Goal: Information Seeking & Learning: Learn about a topic

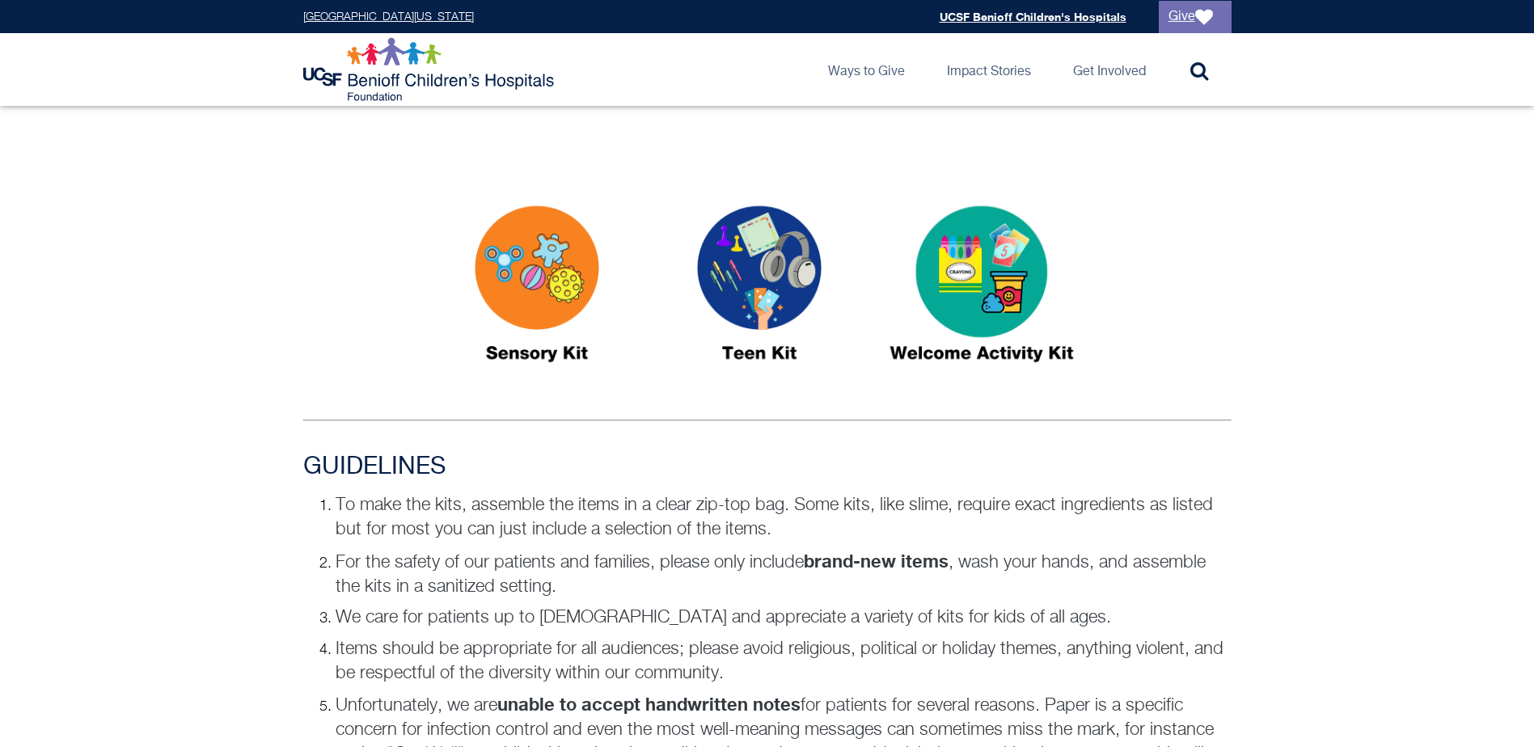
scroll to position [805, 0]
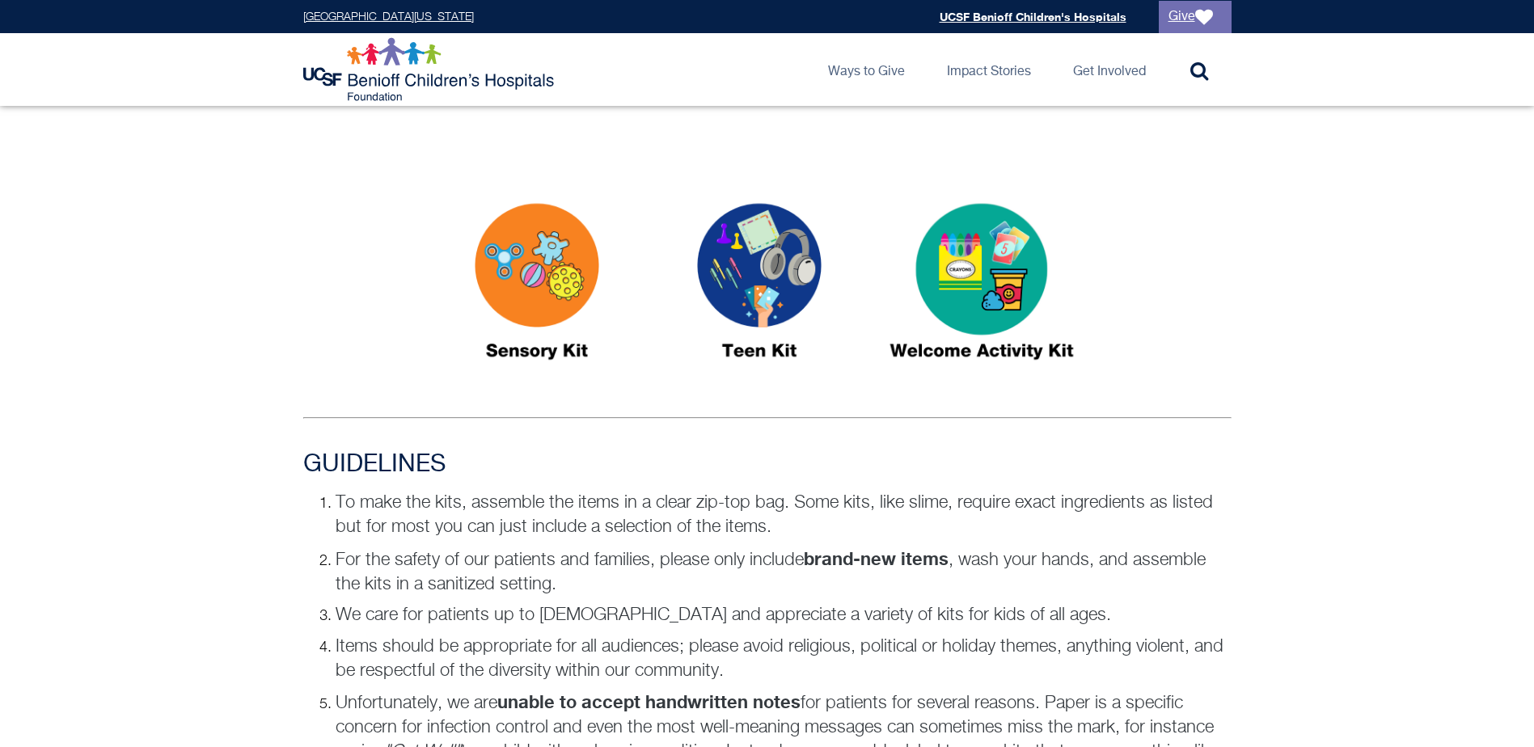
click at [971, 274] on img at bounding box center [982, 288] width 202 height 233
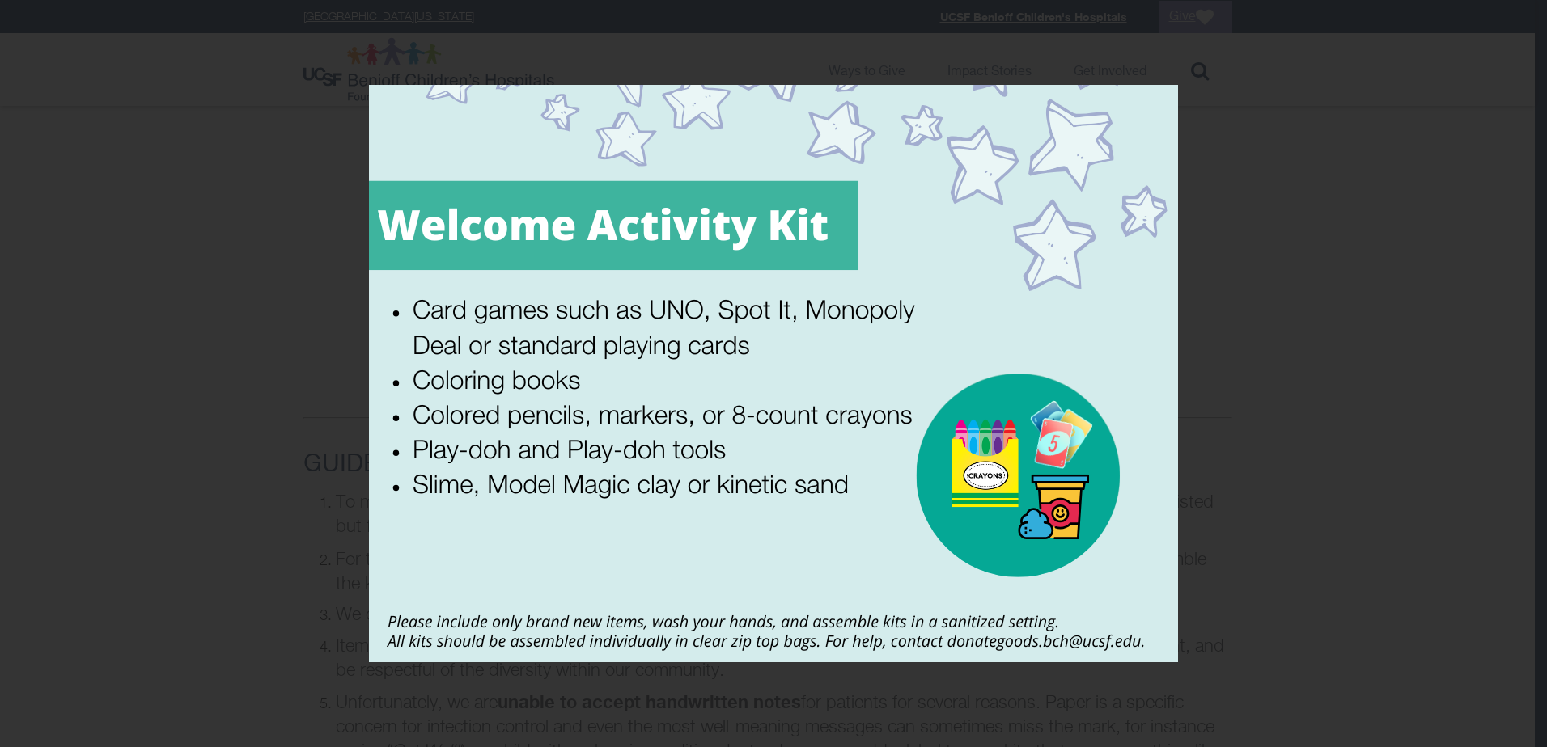
click at [1534, 18] on div "5 / 5" at bounding box center [773, 373] width 1547 height 747
click at [1533, 18] on icon at bounding box center [1528, 17] width 19 height 19
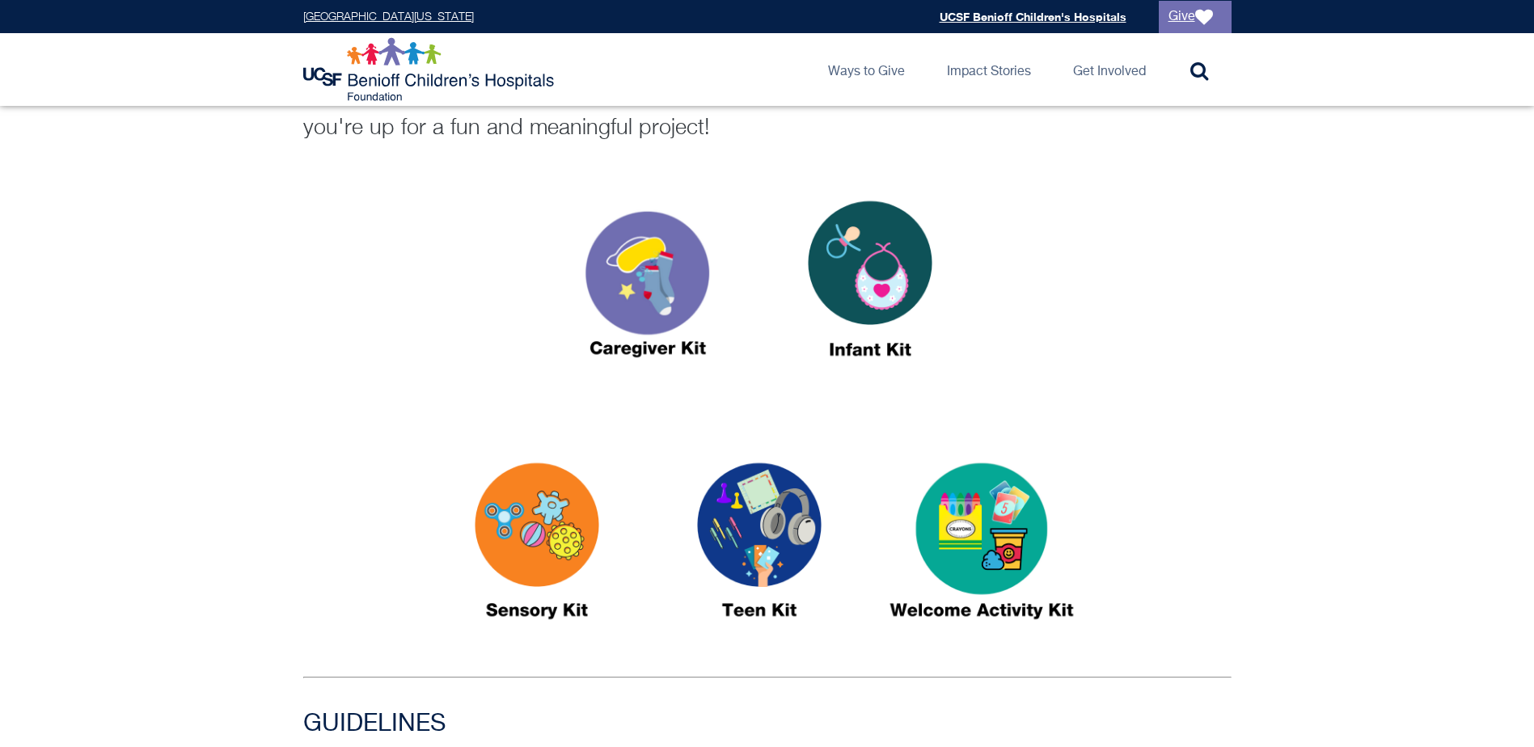
scroll to position [562, 0]
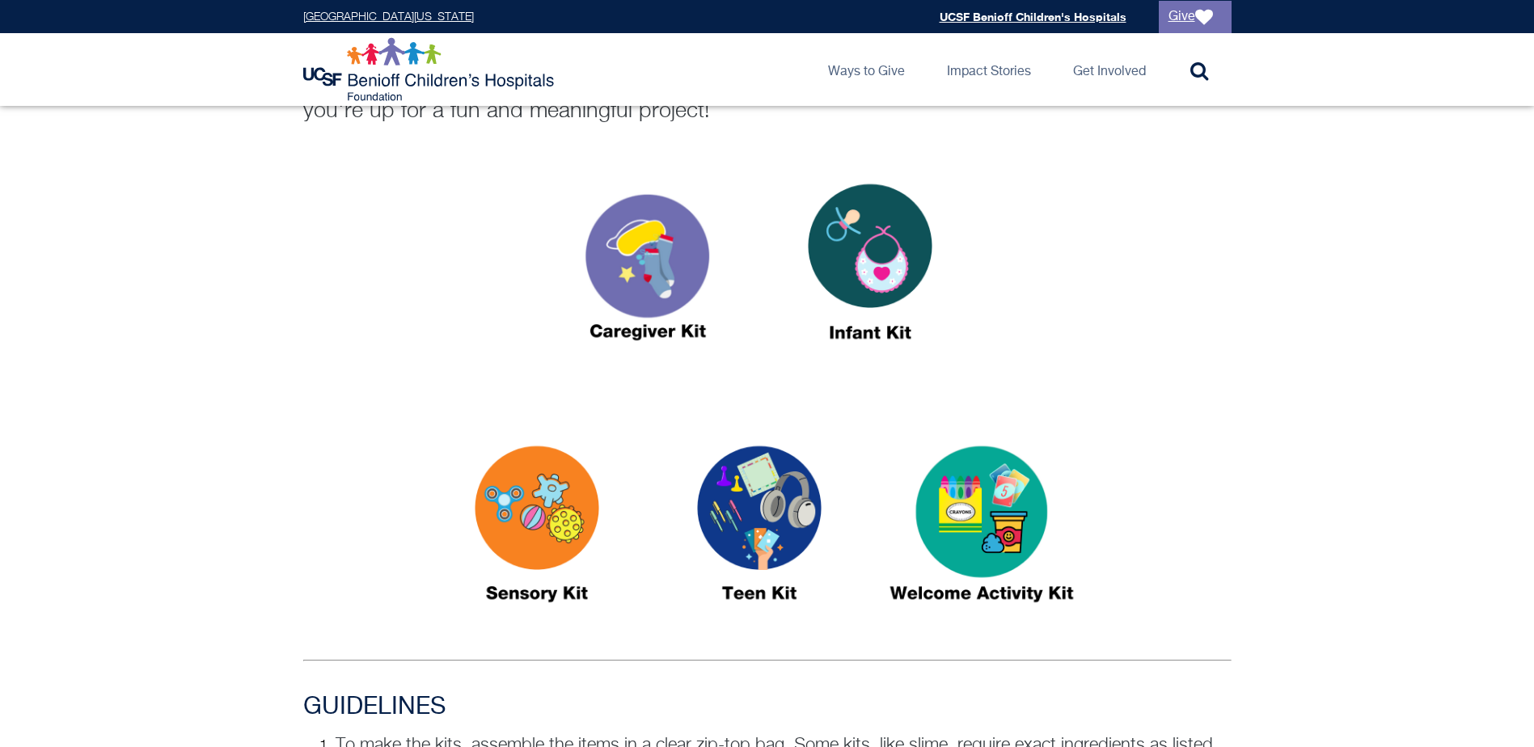
click at [661, 265] on img at bounding box center [648, 269] width 202 height 233
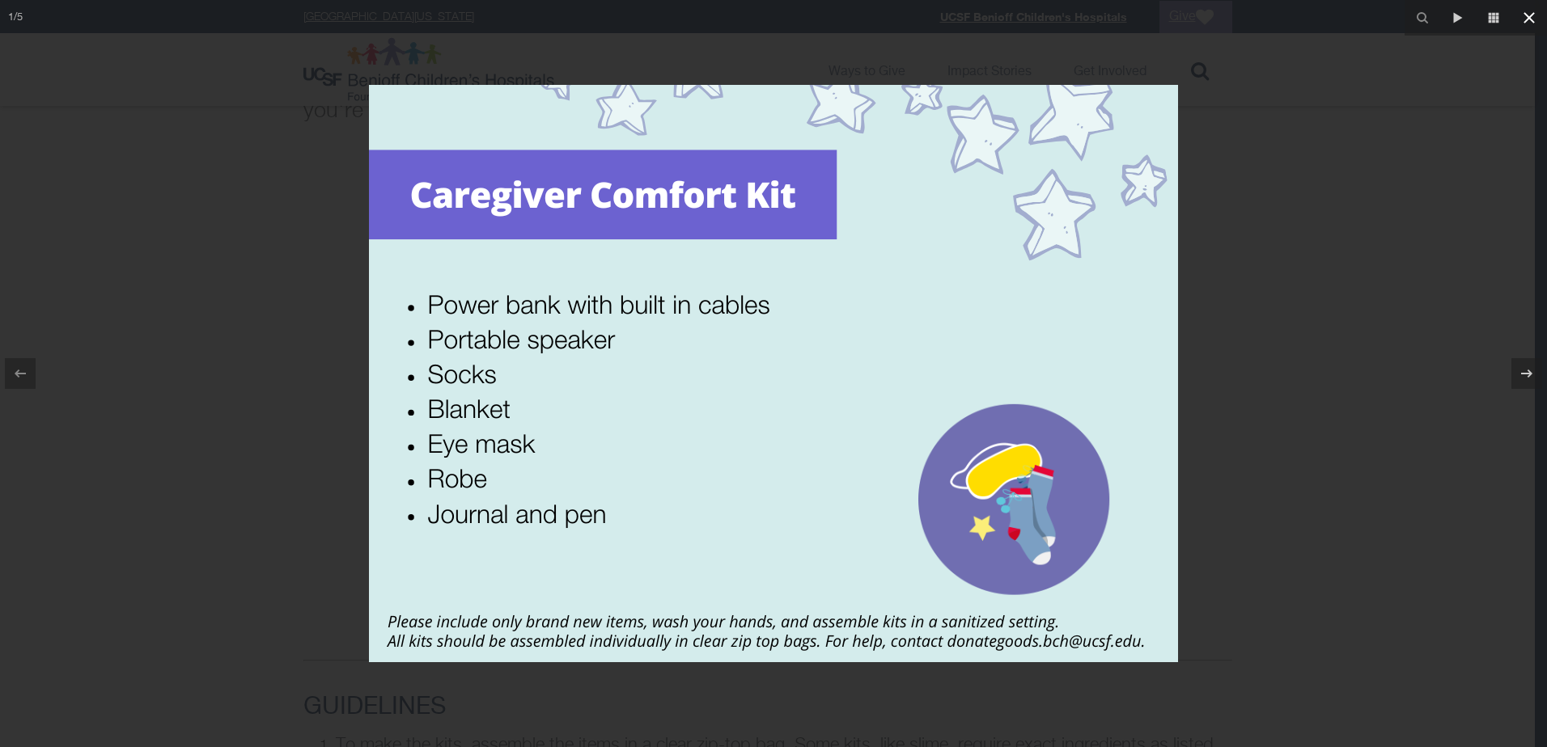
click at [1532, 16] on icon at bounding box center [1528, 17] width 19 height 19
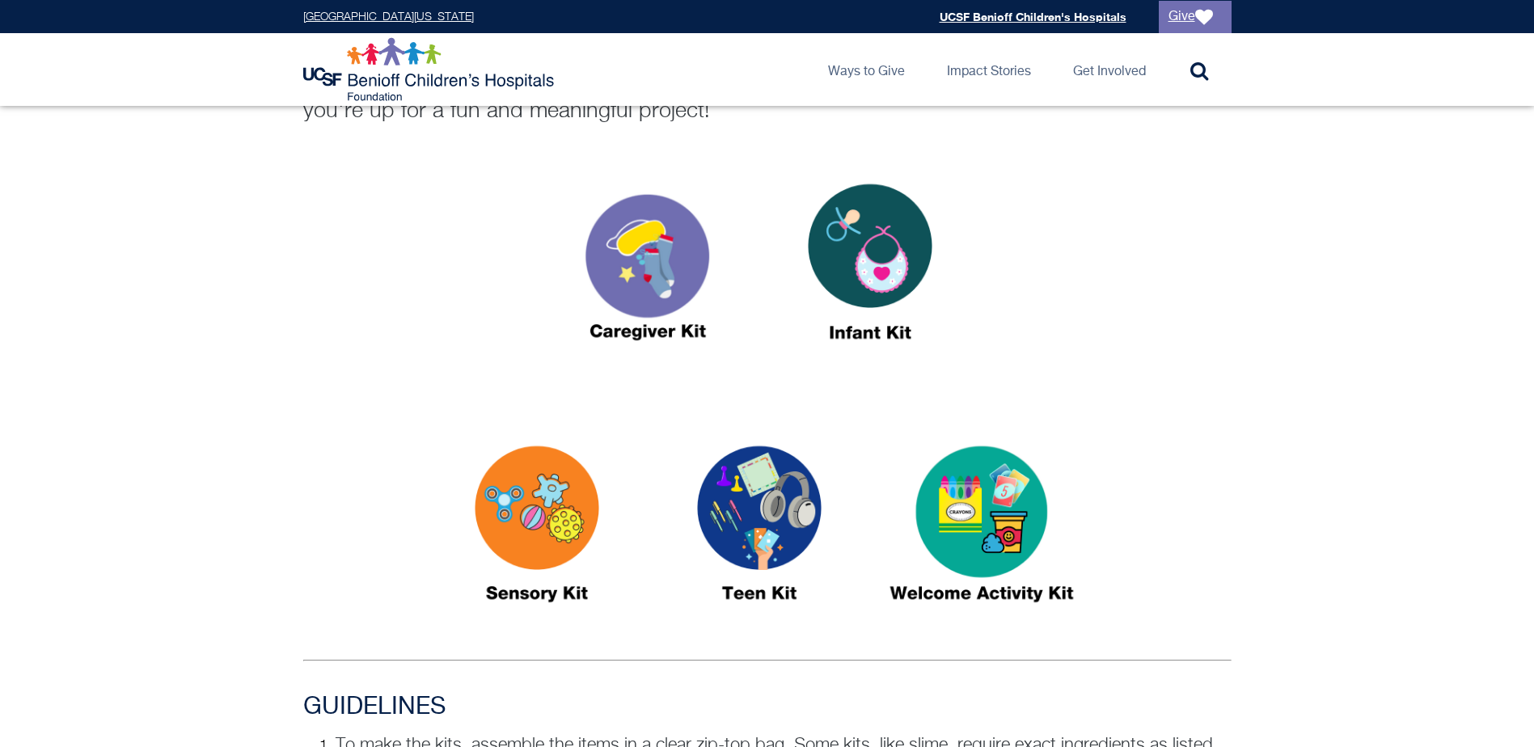
click at [516, 527] on img at bounding box center [537, 531] width 202 height 233
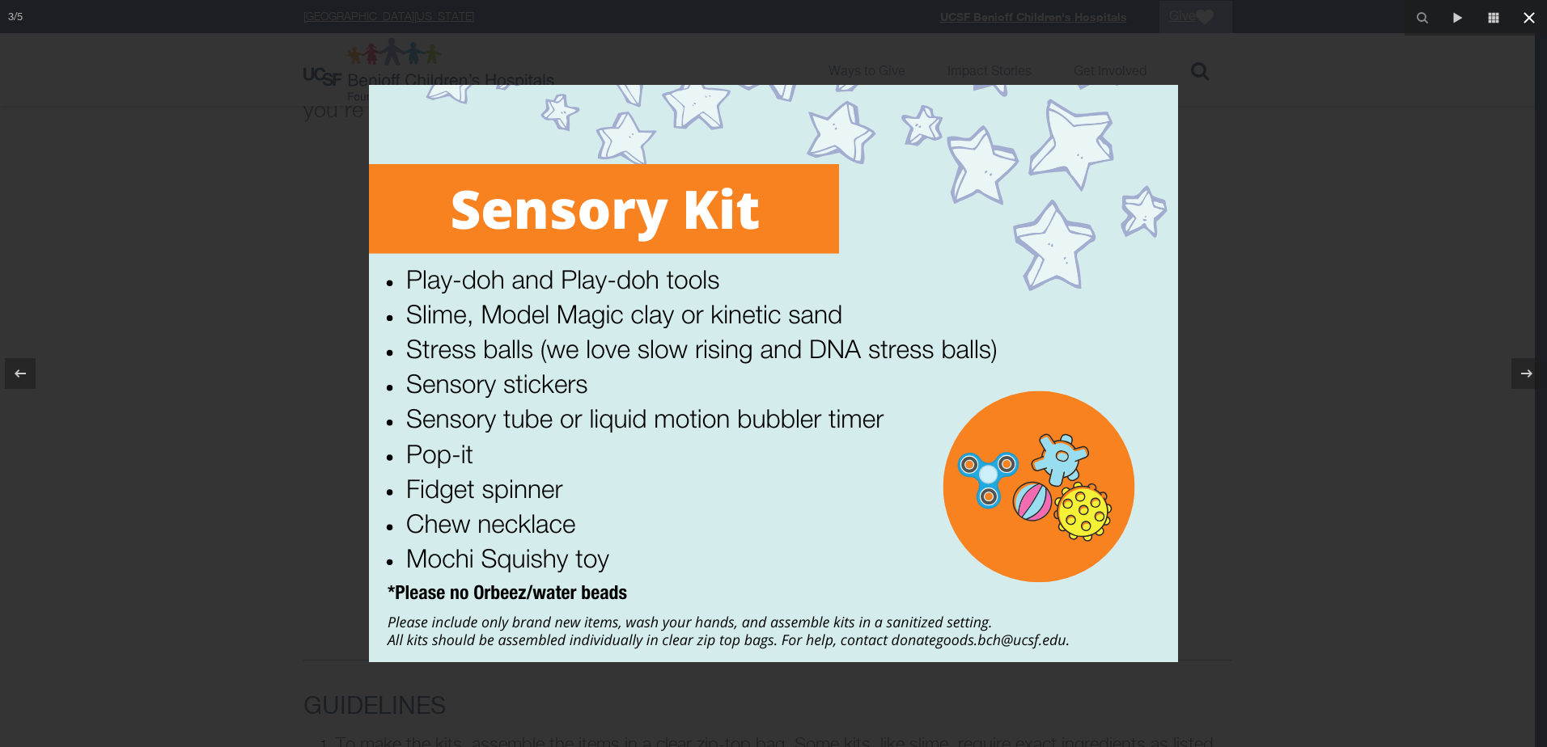
click at [1530, 18] on icon at bounding box center [1528, 17] width 11 height 11
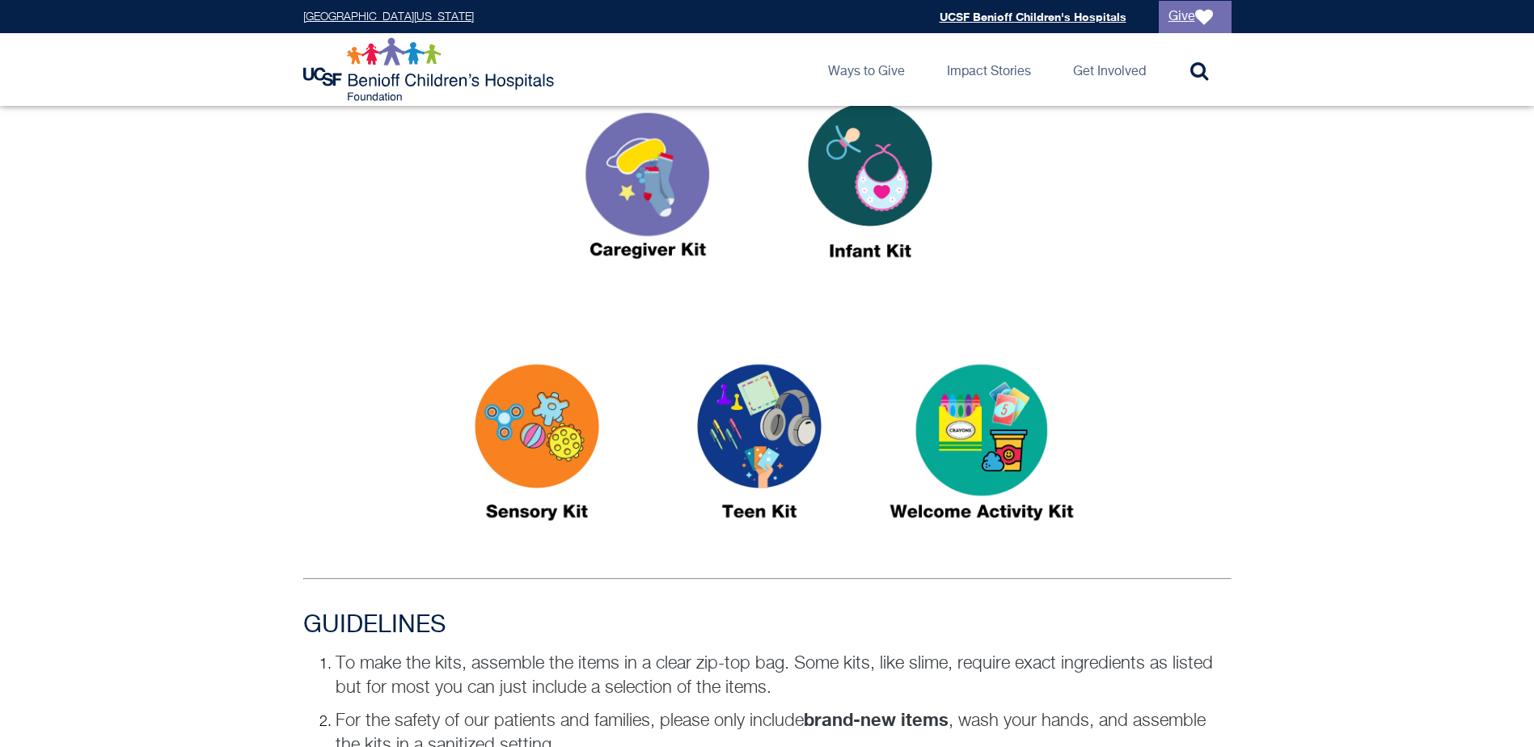
scroll to position [643, 0]
click at [752, 417] on img at bounding box center [759, 450] width 202 height 233
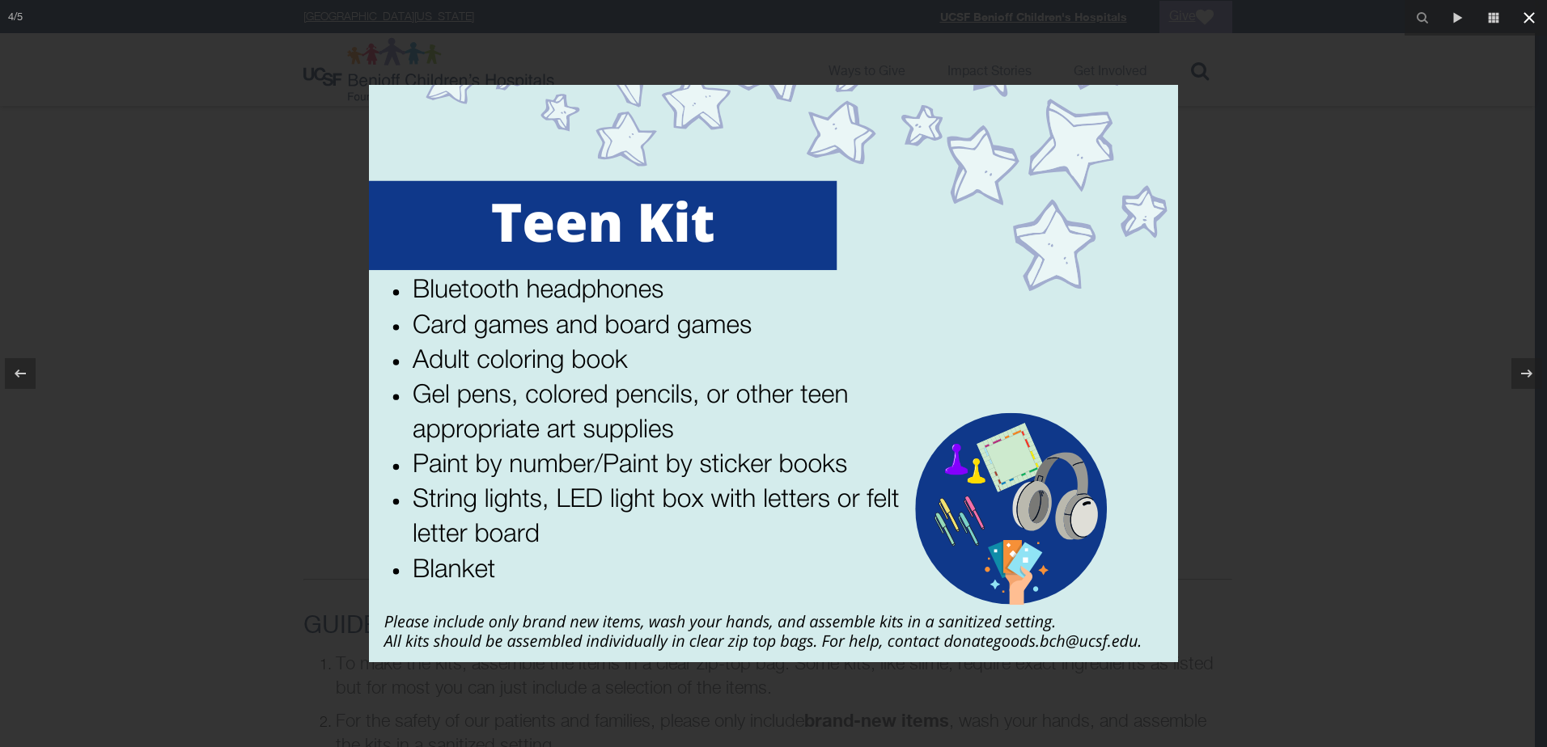
click at [1528, 18] on icon at bounding box center [1528, 17] width 11 height 11
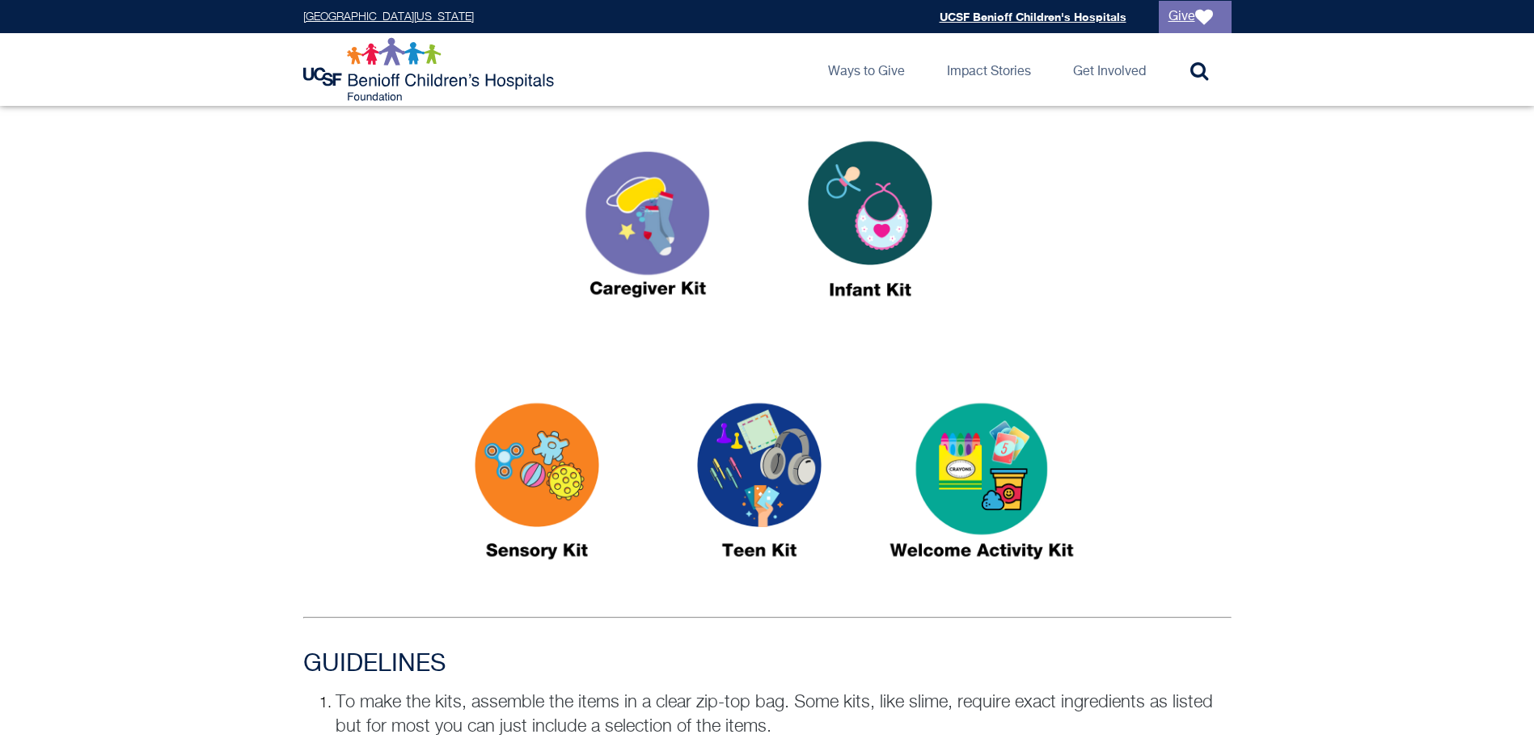
scroll to position [400, 0]
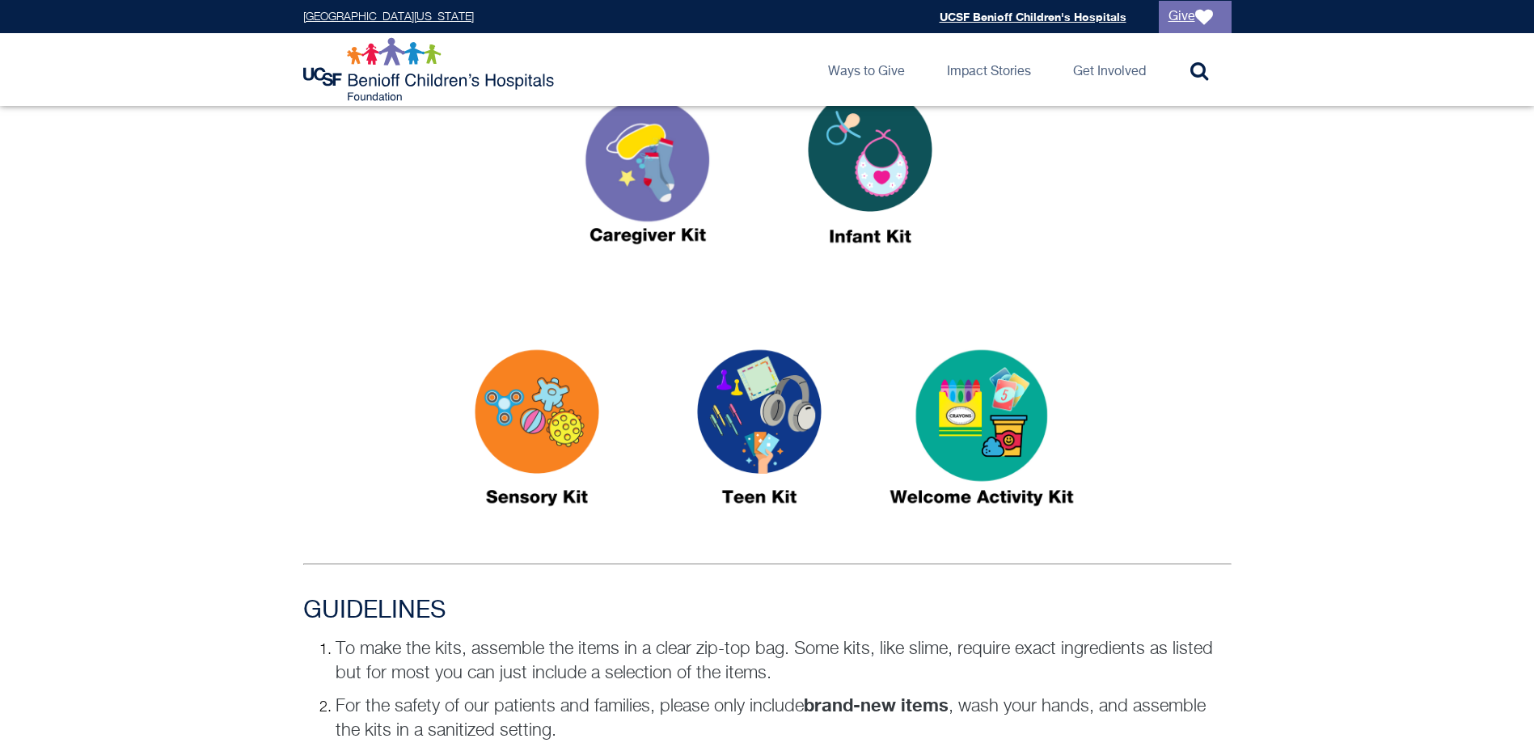
scroll to position [643, 0]
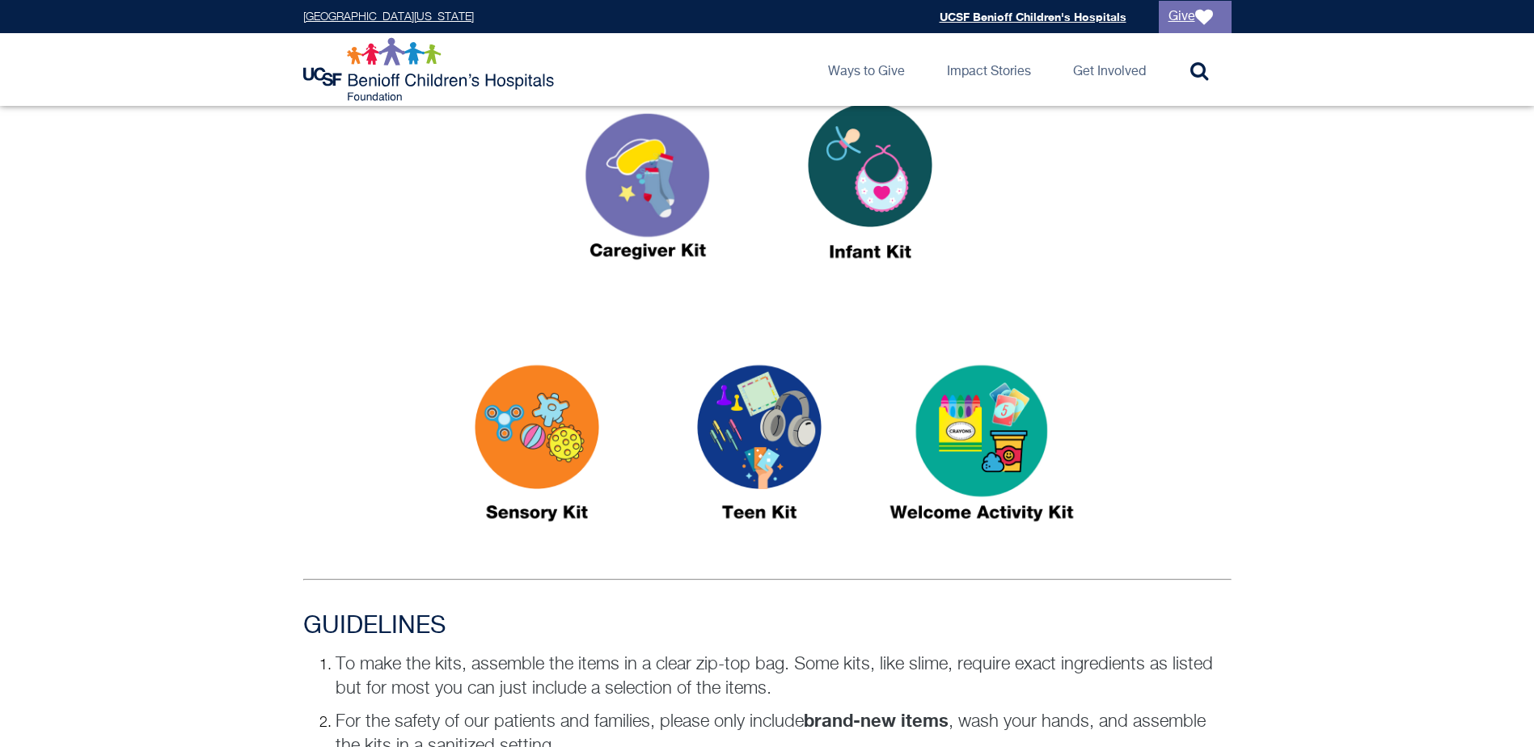
click at [519, 445] on img at bounding box center [537, 450] width 202 height 233
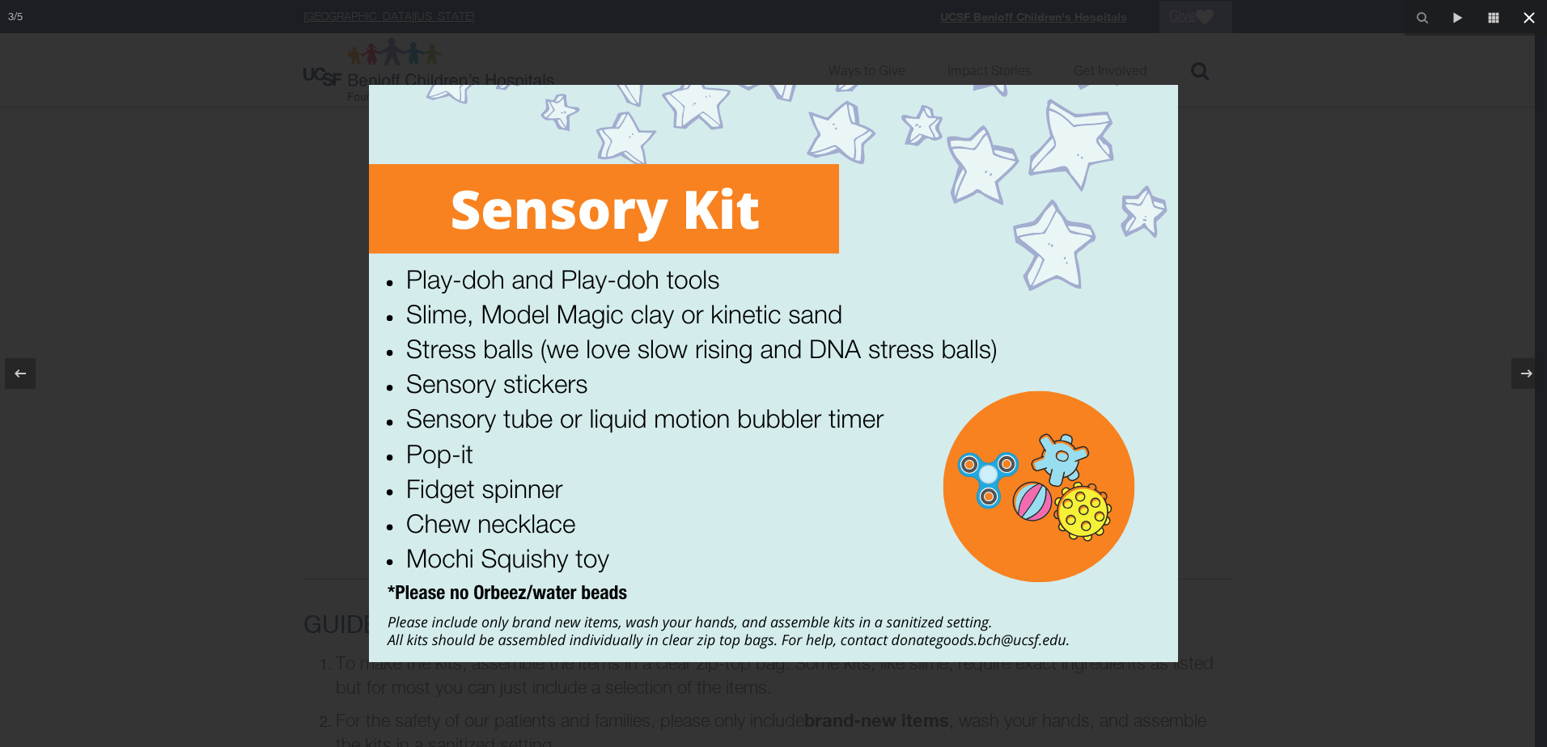
click at [1526, 11] on icon at bounding box center [1528, 17] width 19 height 19
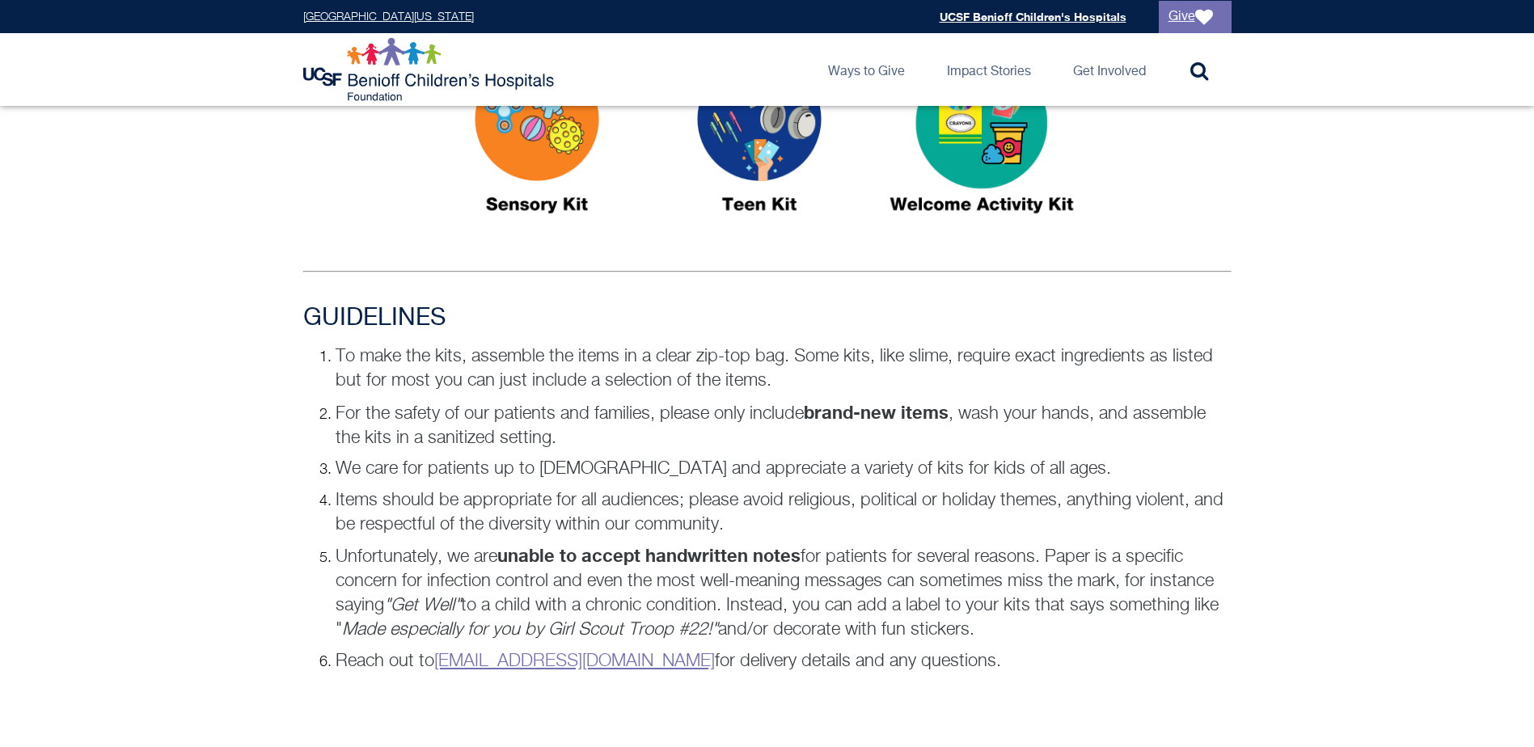
scroll to position [724, 0]
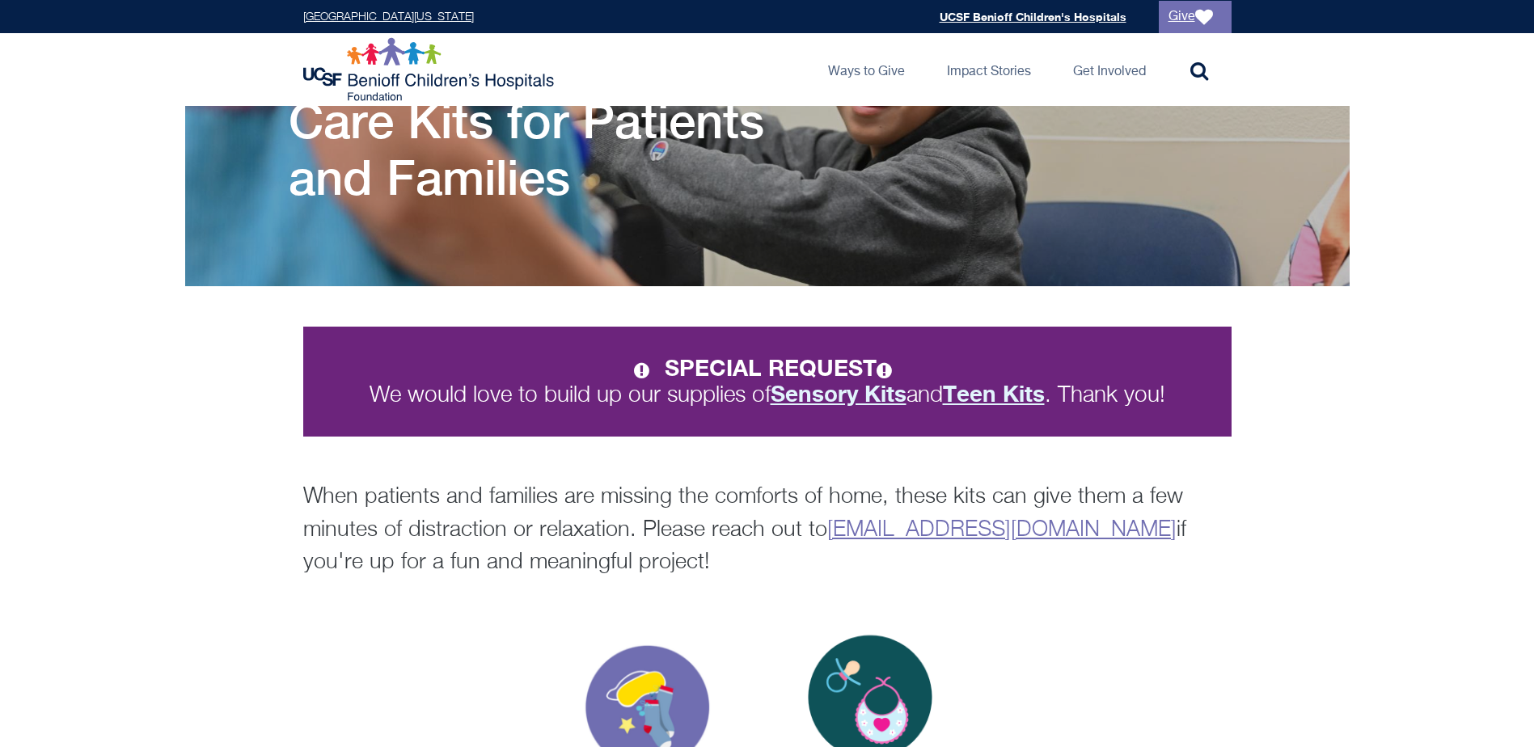
scroll to position [77, 0]
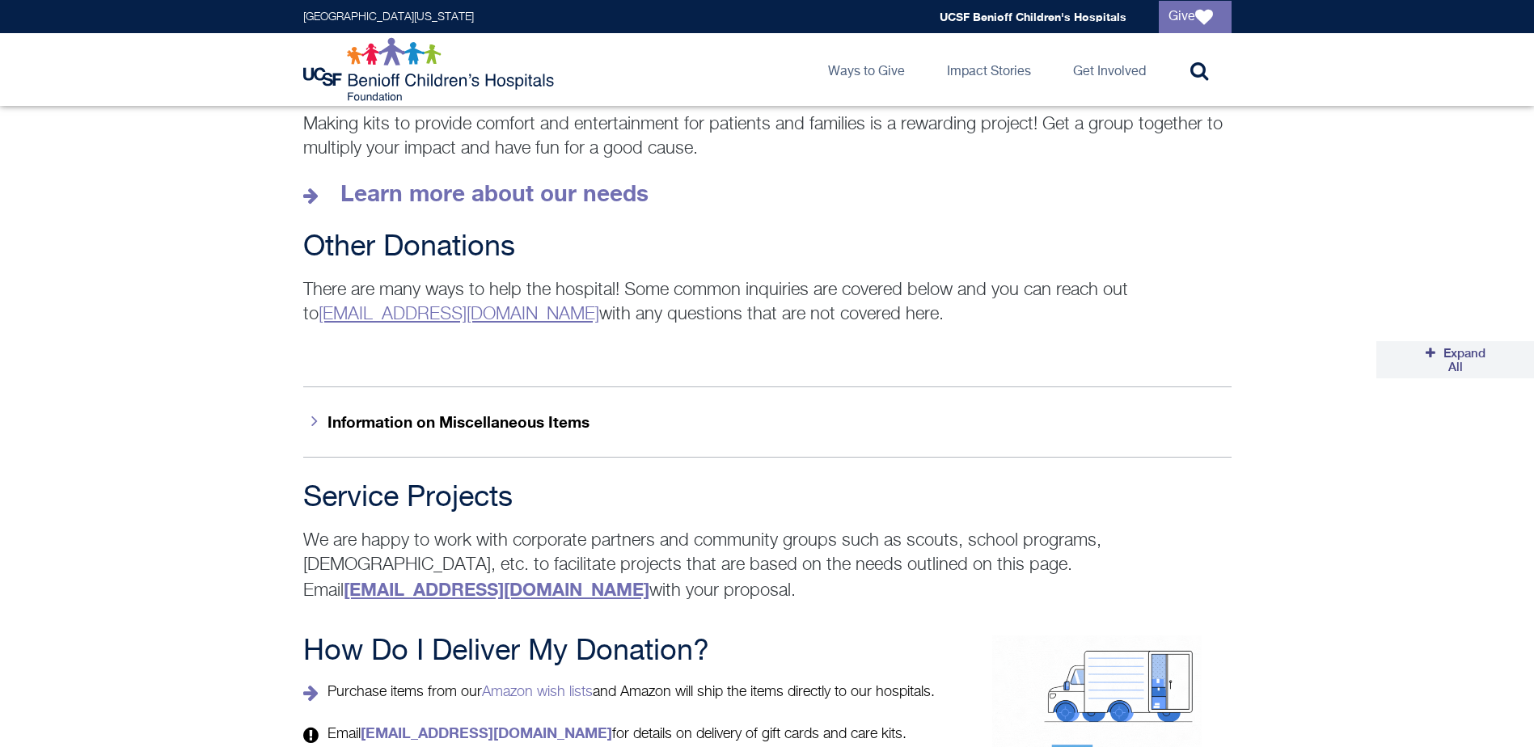
scroll to position [2277, 0]
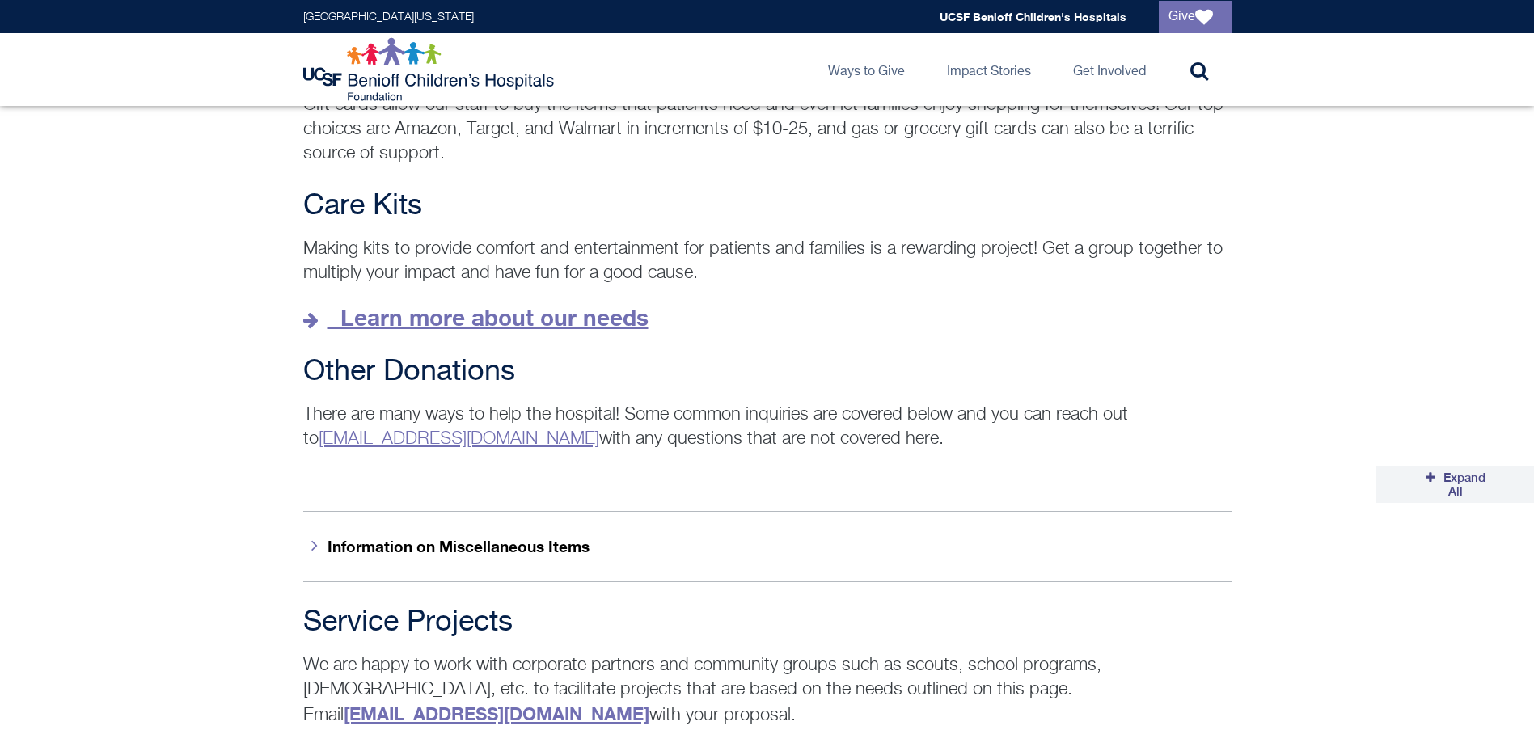
click at [459, 304] on strong "Learn more about our needs" at bounding box center [495, 317] width 308 height 27
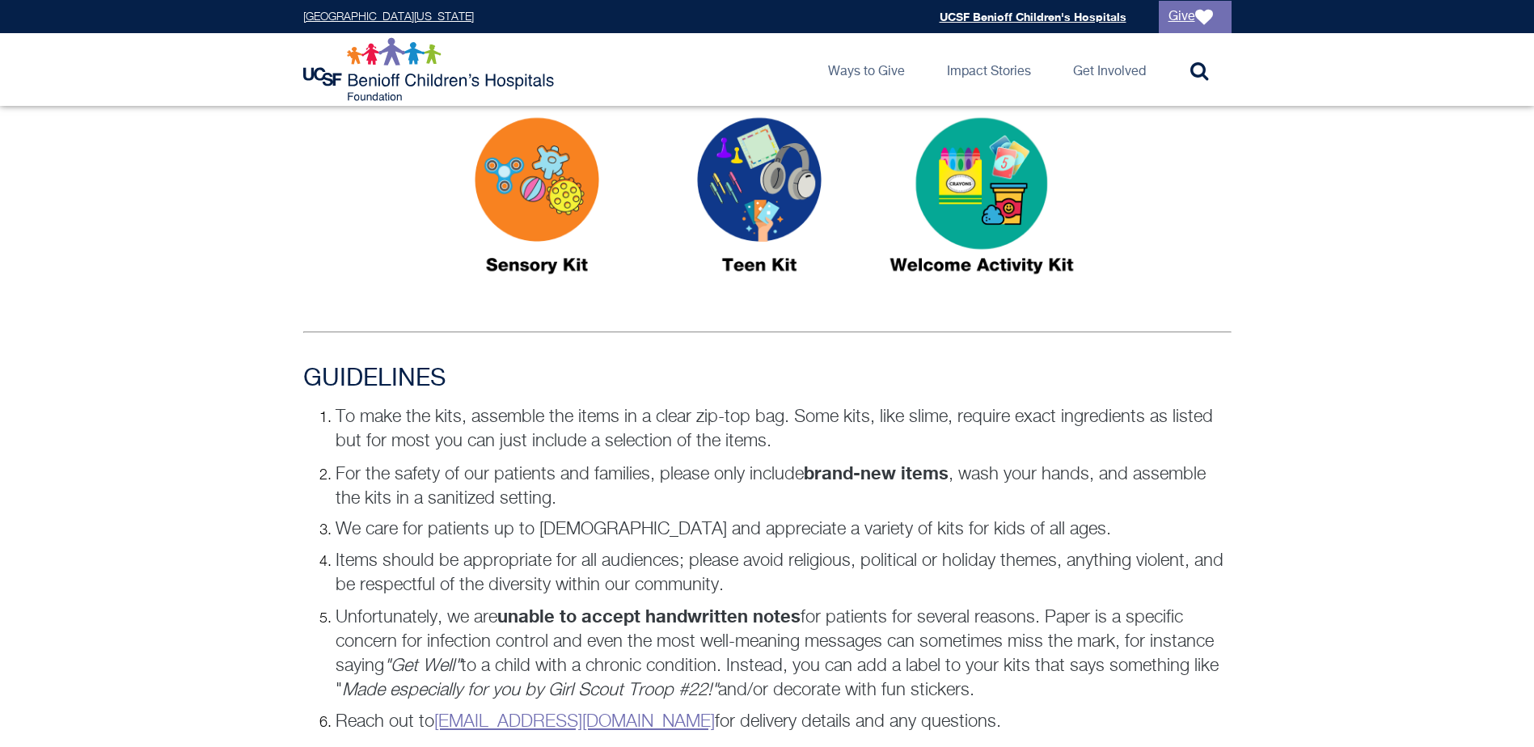
scroll to position [971, 0]
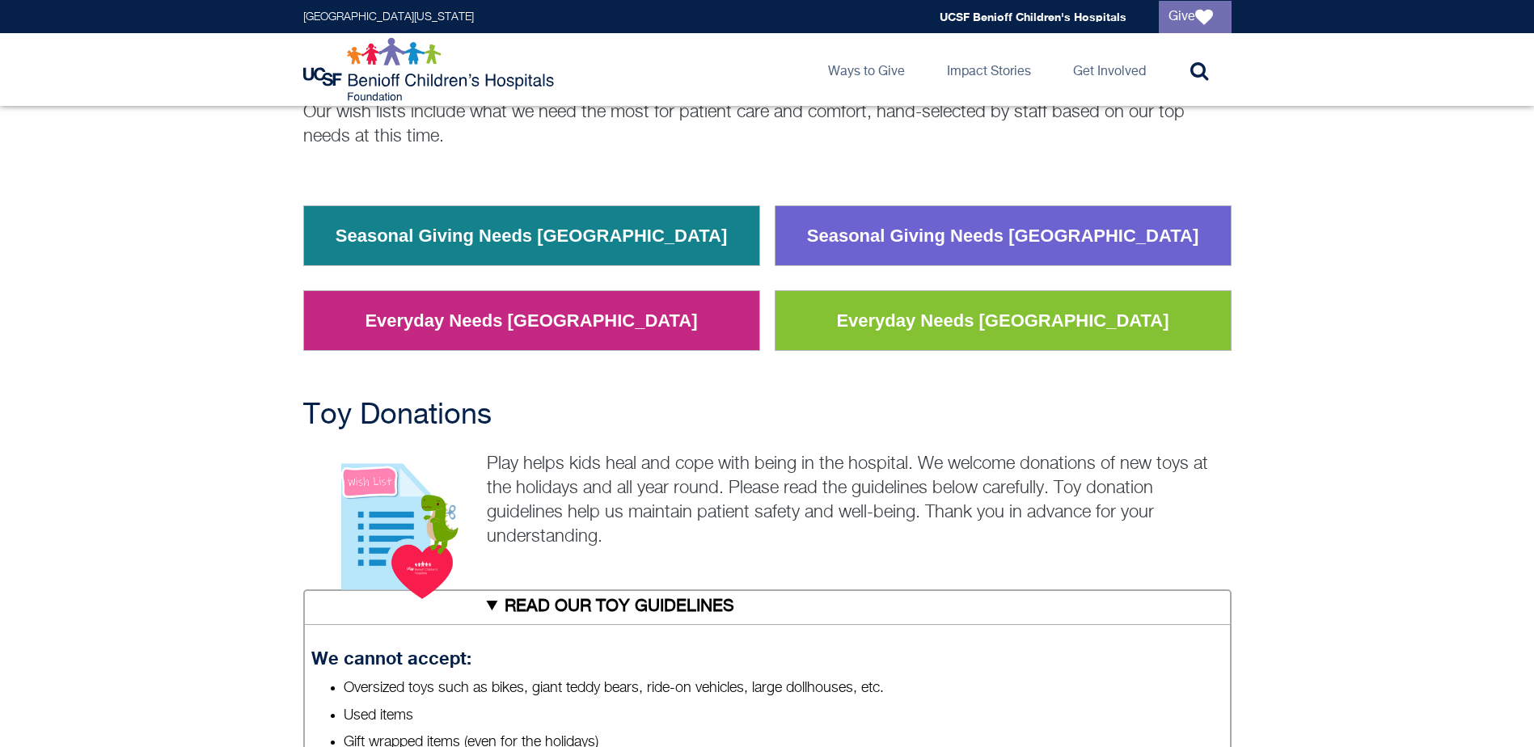
scroll to position [174, 0]
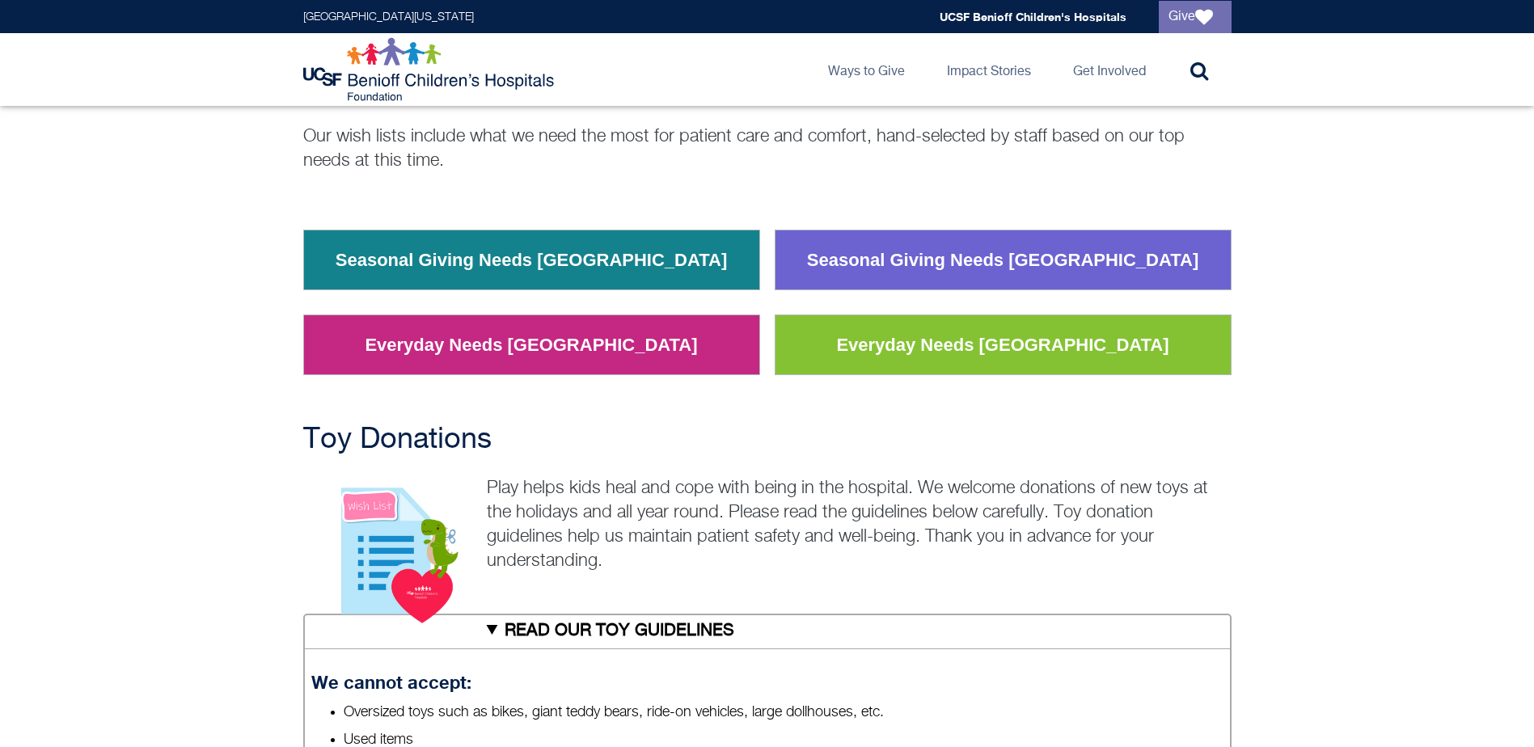
click at [581, 363] on link "Everyday Needs [GEOGRAPHIC_DATA]" at bounding box center [531, 345] width 357 height 42
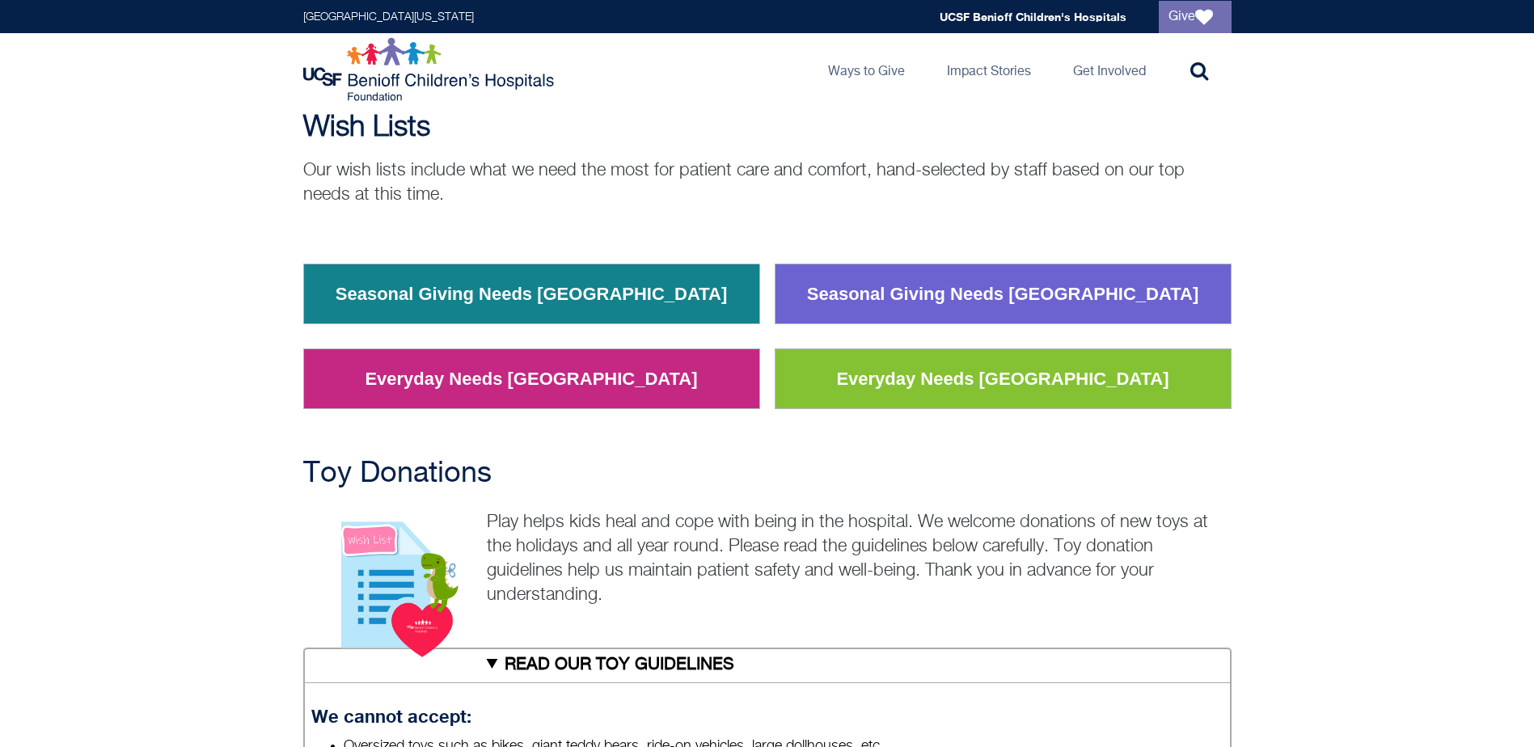
scroll to position [0, 0]
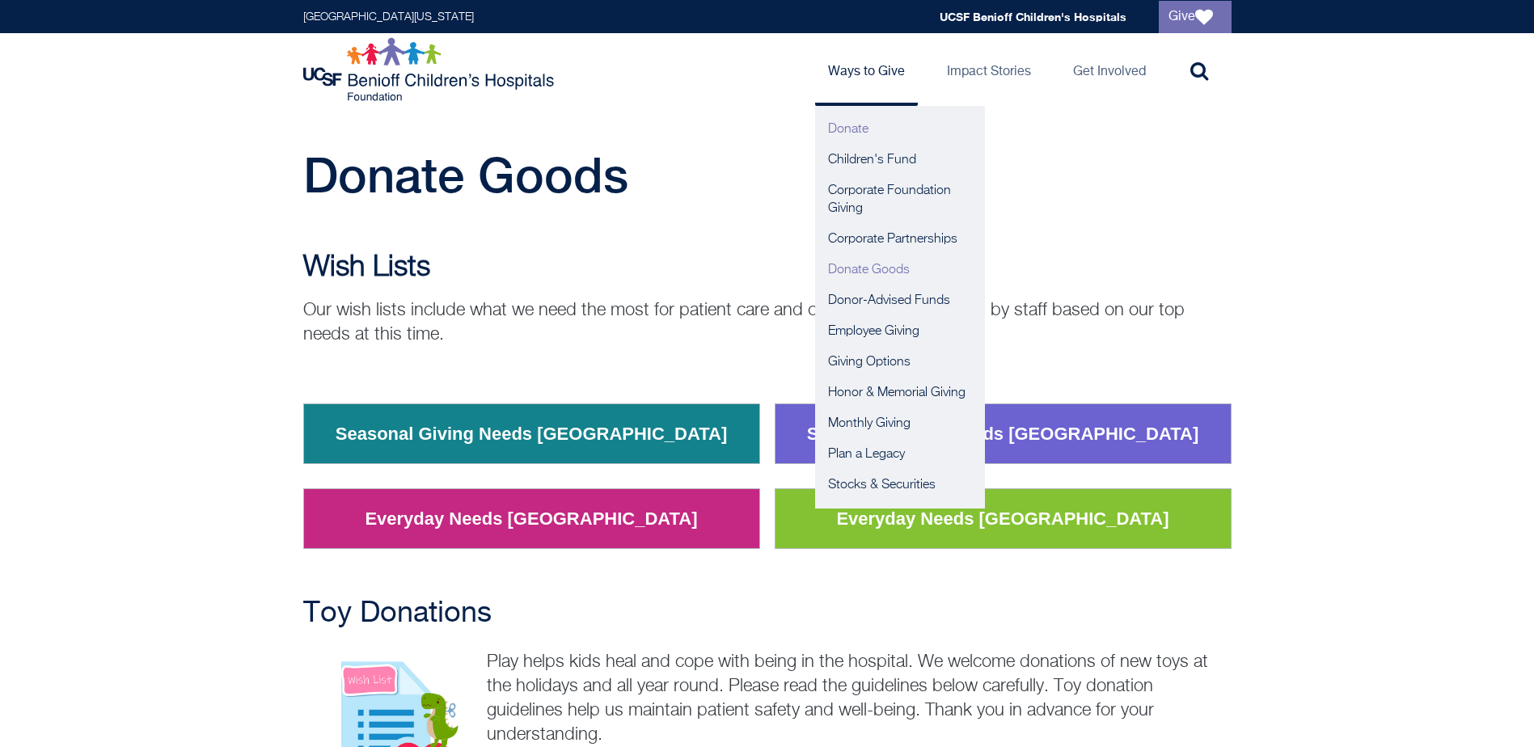
click at [849, 129] on link "Donate" at bounding box center [900, 129] width 170 height 31
